Goal: Task Accomplishment & Management: Manage account settings

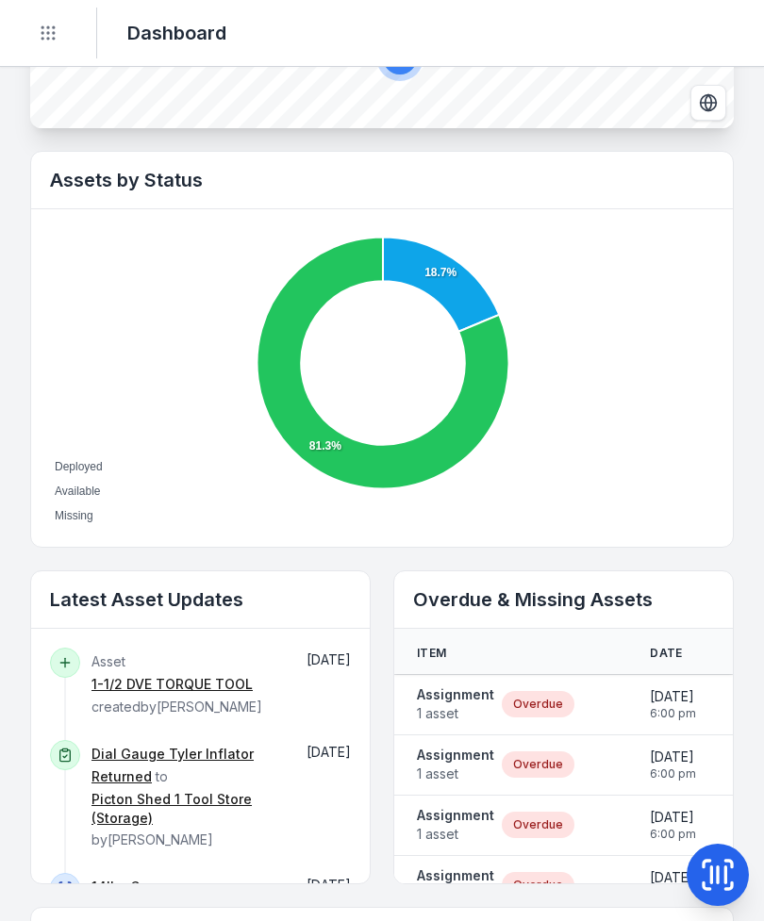
scroll to position [586, 0]
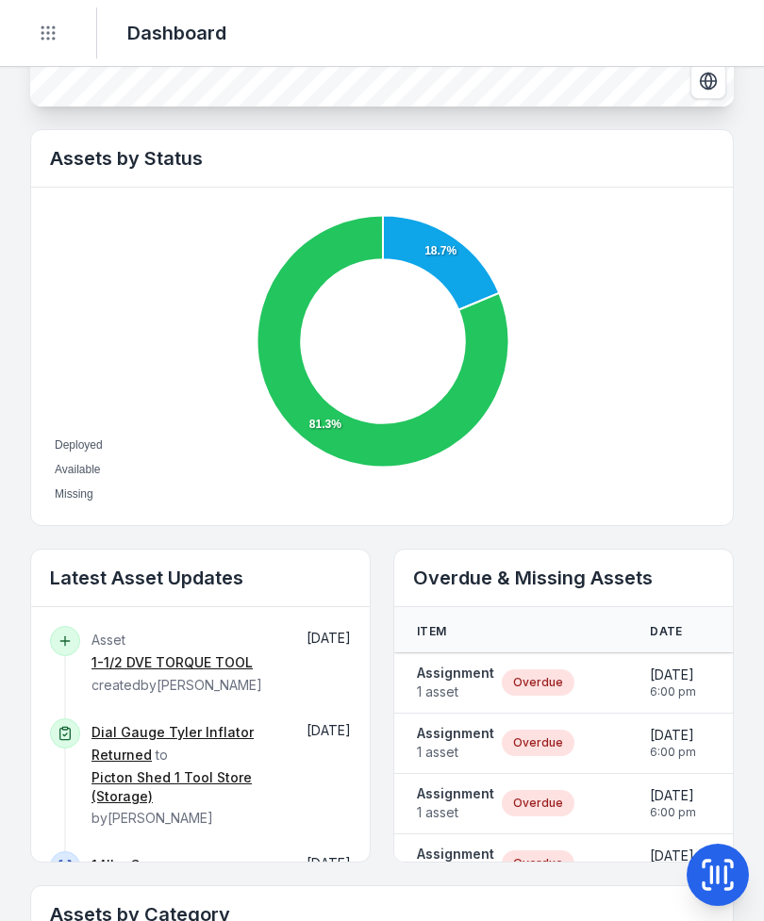
click at [448, 699] on span "1 asset" at bounding box center [455, 692] width 77 height 19
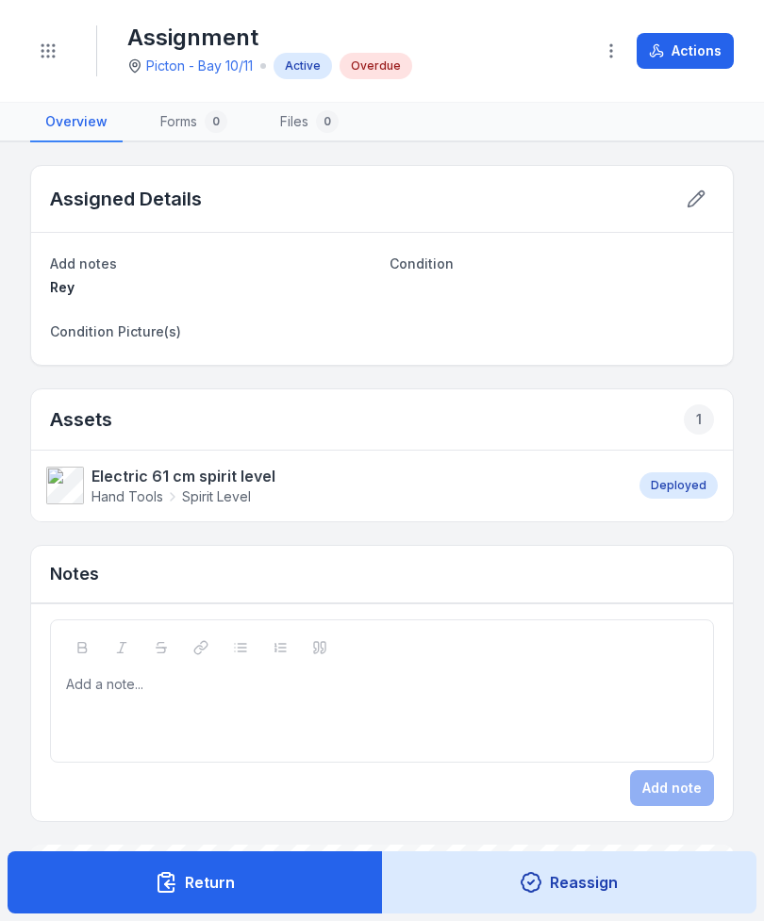
click at [705, 57] on button "Actions" at bounding box center [684, 51] width 97 height 36
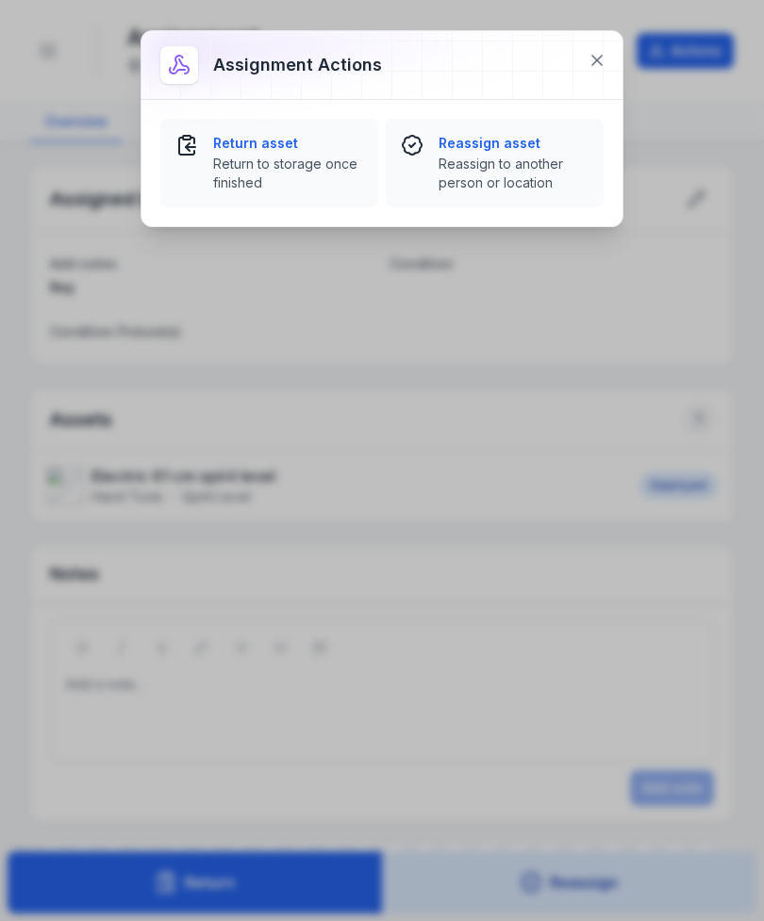
click at [260, 163] on span "Return to storage once finished" at bounding box center [288, 174] width 150 height 38
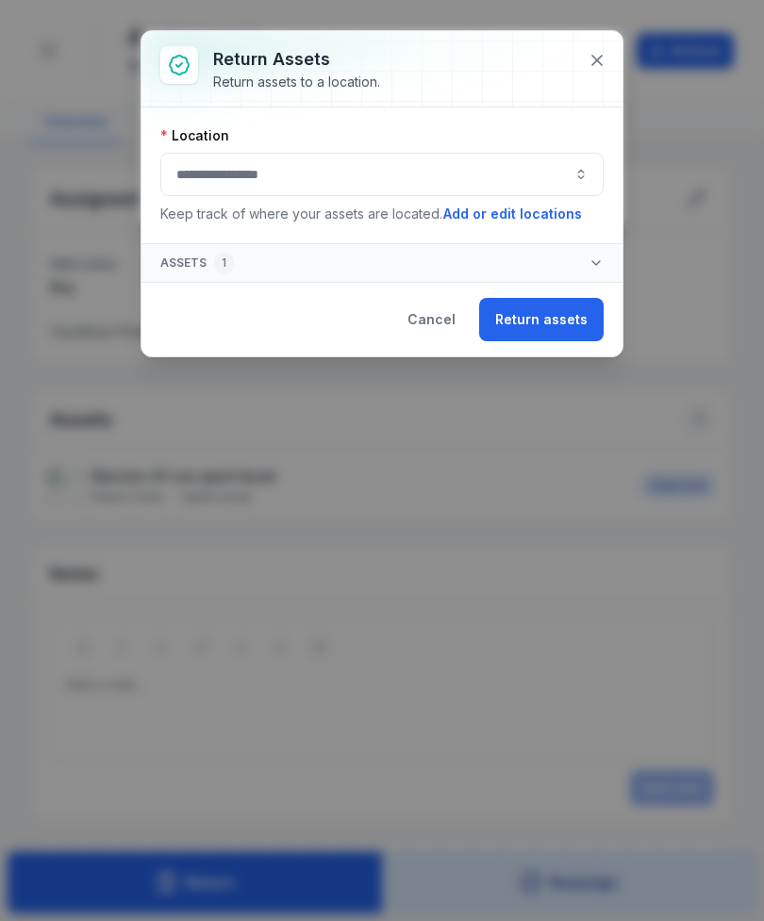
click at [385, 182] on button "button" at bounding box center [381, 174] width 443 height 43
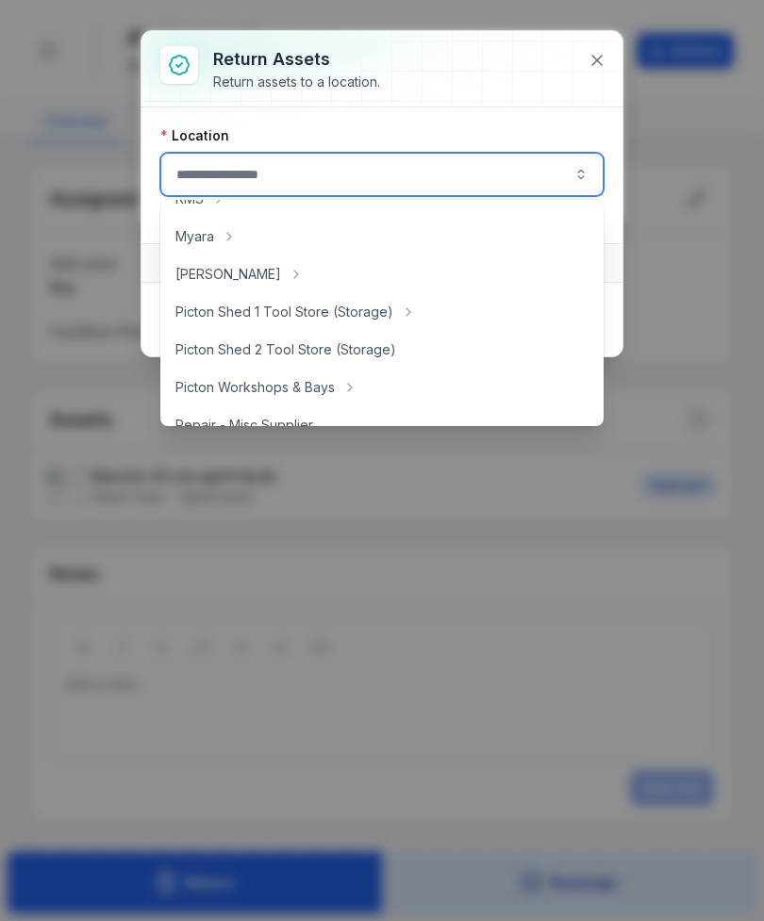
scroll to position [290, 0]
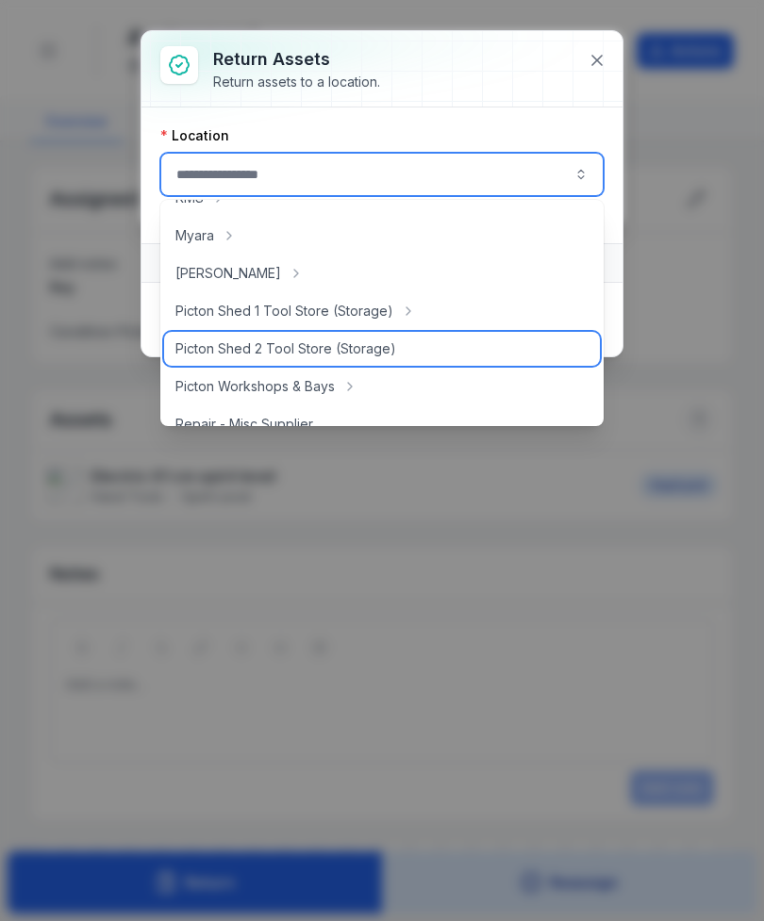
click at [316, 332] on div "Picton Shed 2 Tool Store (Storage)" at bounding box center [382, 349] width 436 height 34
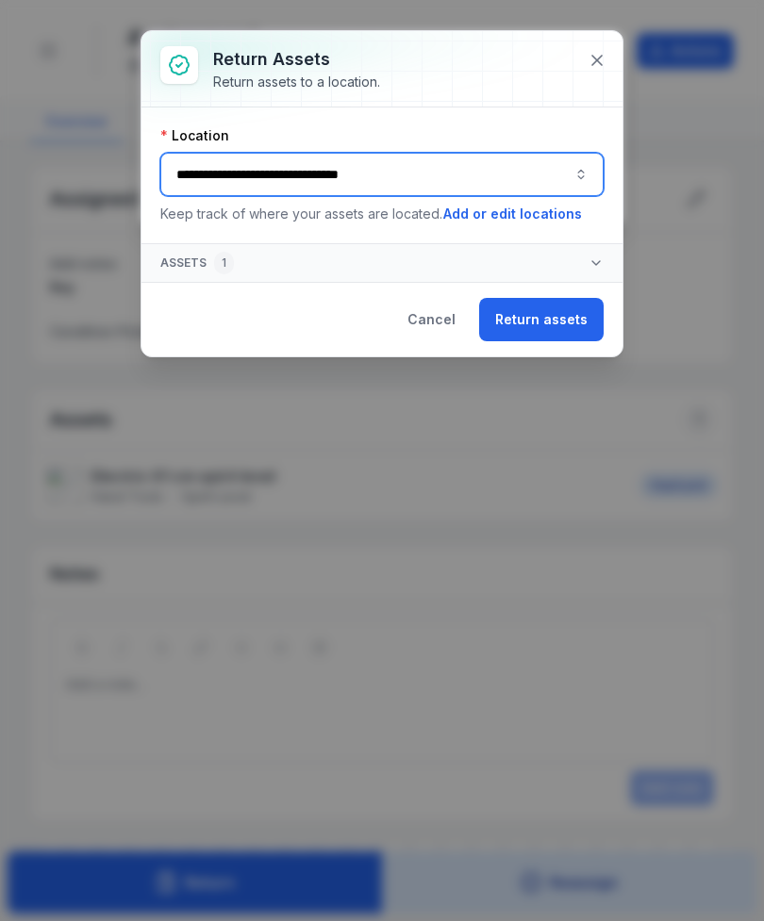
click at [428, 175] on button "**********" at bounding box center [381, 174] width 443 height 43
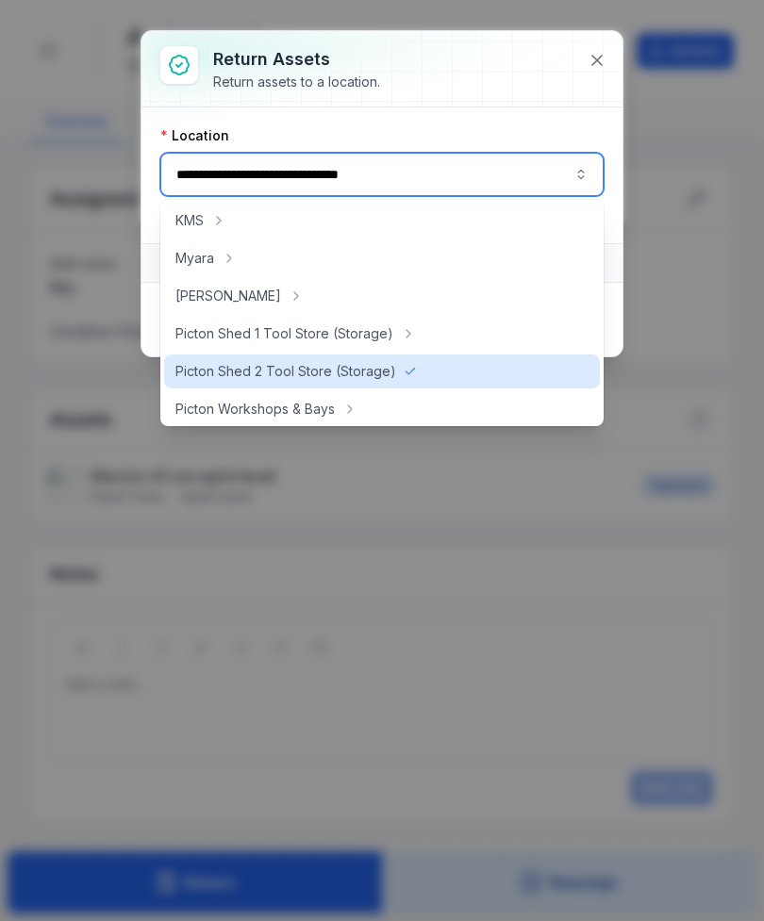
scroll to position [292, 0]
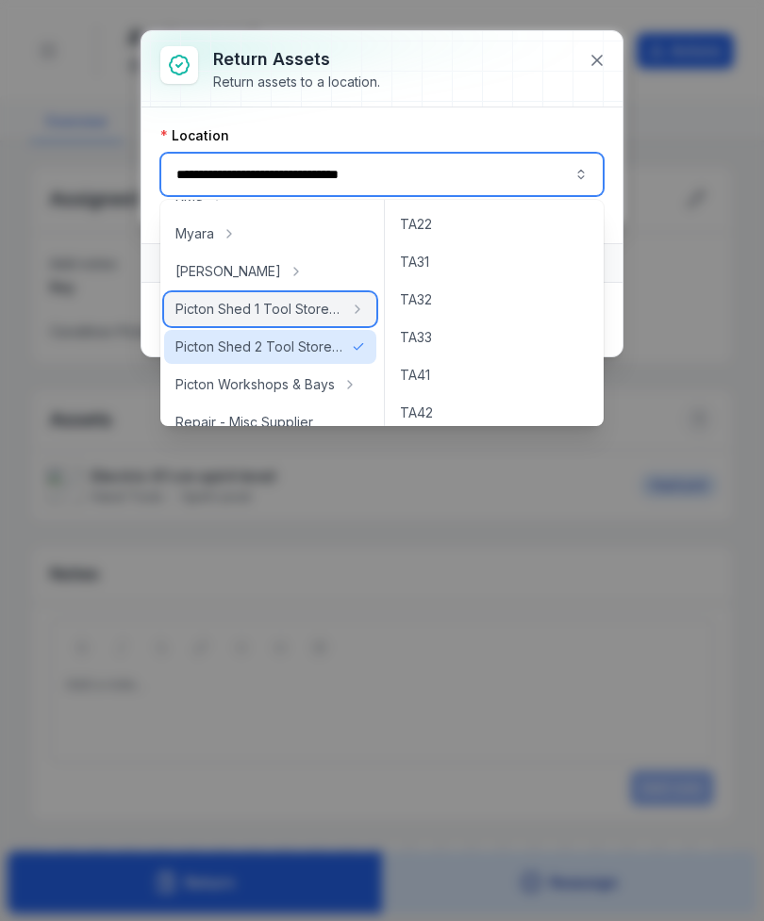
click at [310, 313] on span "Picton Shed 1 Tool Store (Storage)" at bounding box center [258, 309] width 167 height 19
type input "**********"
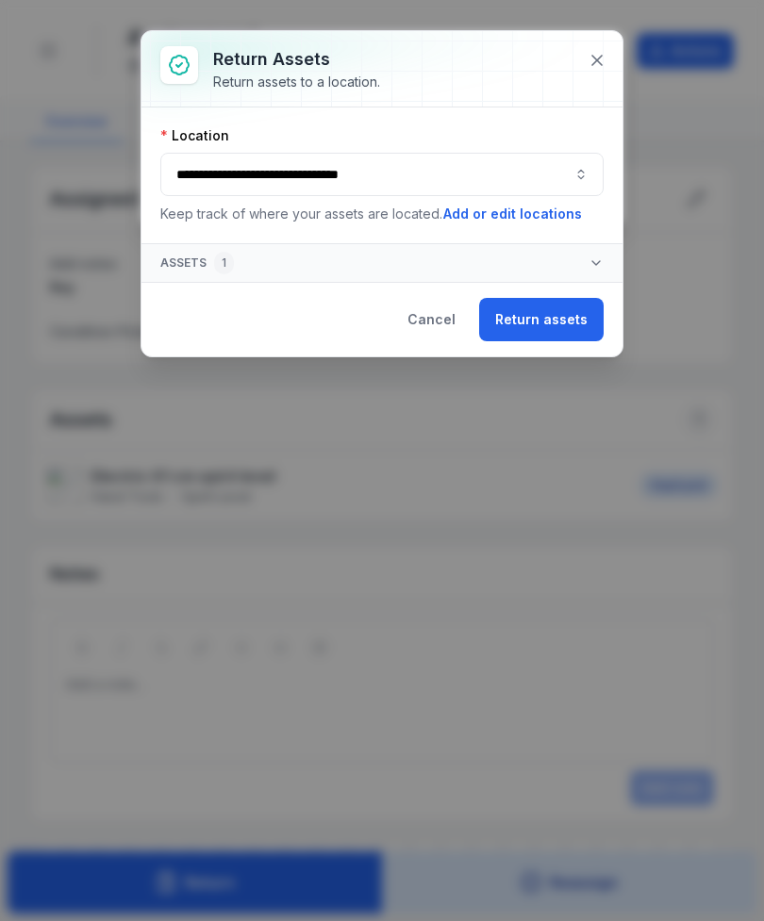
click at [536, 321] on button "Return assets" at bounding box center [541, 319] width 124 height 43
